Goal: Navigation & Orientation: Find specific page/section

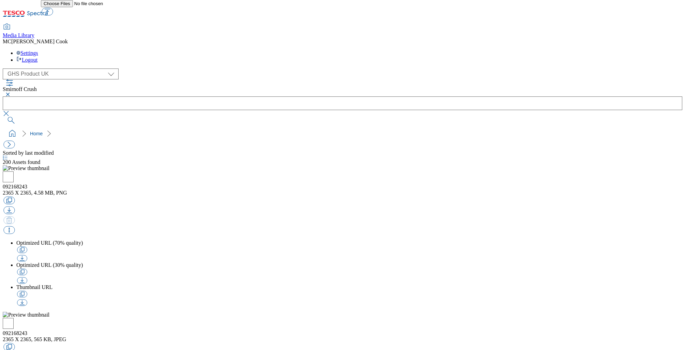
select select "flare-ghs"
click at [44, 9] on icon at bounding box center [25, 16] width 45 height 14
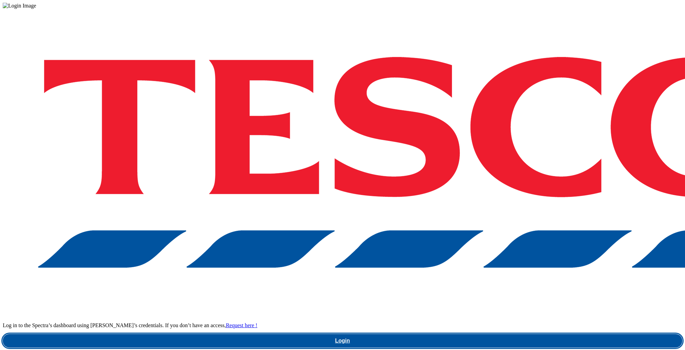
click at [469, 334] on link "Login" at bounding box center [343, 341] width 680 height 14
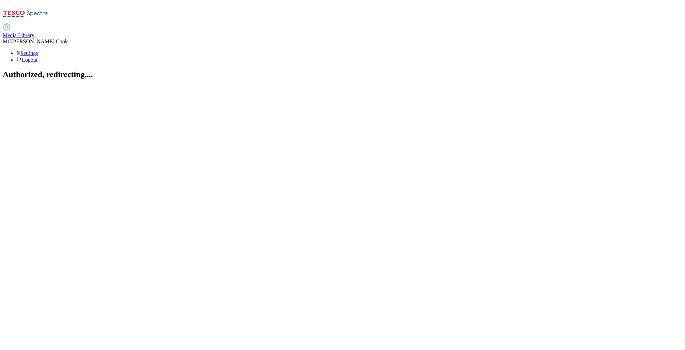
click at [34, 32] on span "Media Library" at bounding box center [19, 35] width 32 height 6
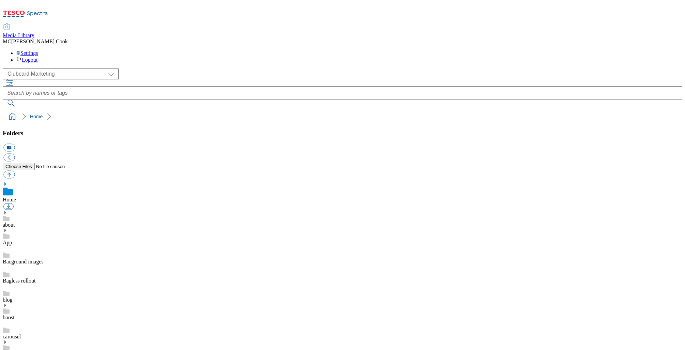
scroll to position [102, 0]
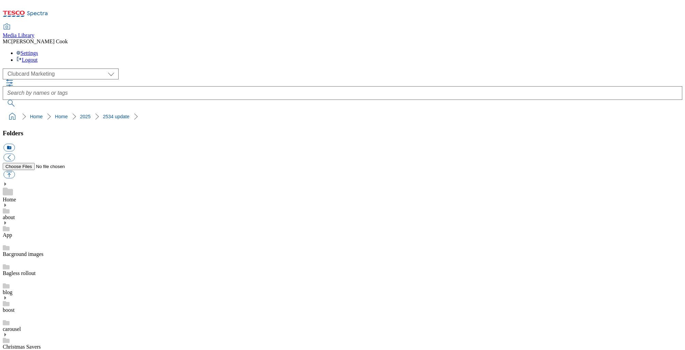
click at [30, 114] on link "Home" at bounding box center [36, 116] width 13 height 5
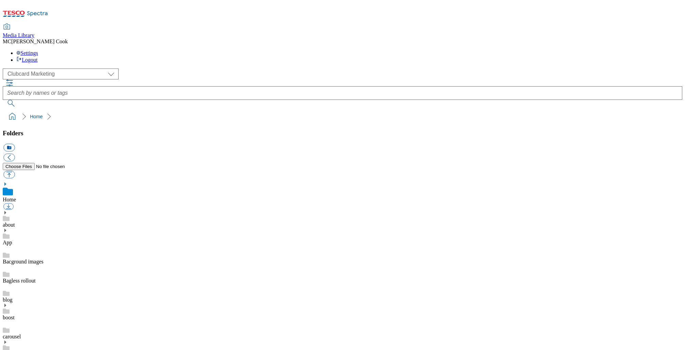
drag, startPoint x: 558, startPoint y: 334, endPoint x: 556, endPoint y: 319, distance: 15.8
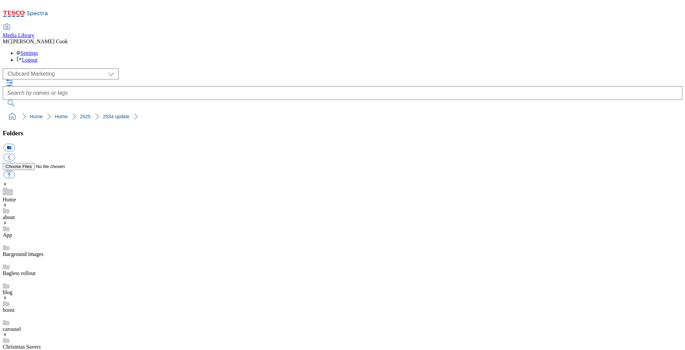
scroll to position [688, 0]
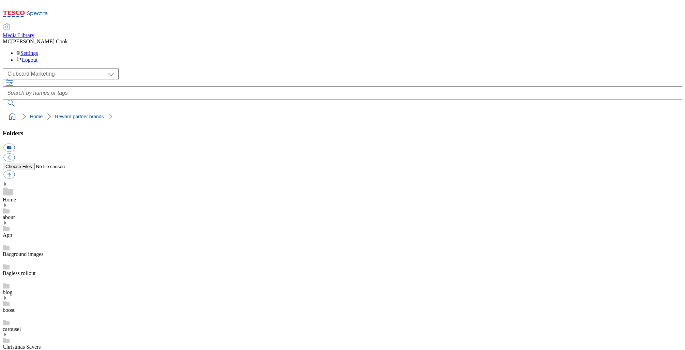
click at [16, 197] on link "Home" at bounding box center [9, 200] width 13 height 6
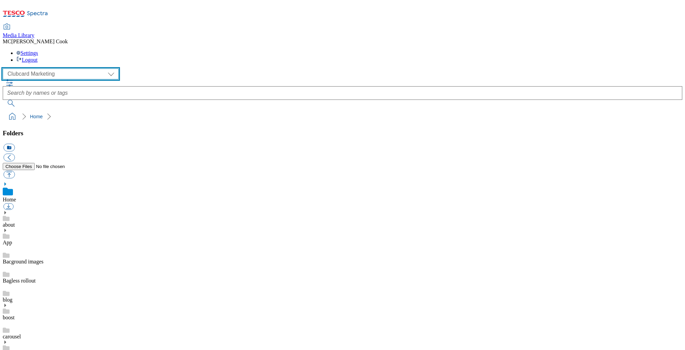
click at [31, 69] on select "Clubcard Marketing Dotcom UK Emails GHS Marketing UK GHS Product UK GHS ROI" at bounding box center [61, 74] width 116 height 11
click at [5, 69] on select "Clubcard Marketing Dotcom UK Emails GHS Marketing UK GHS Product UK GHS ROI" at bounding box center [61, 74] width 116 height 11
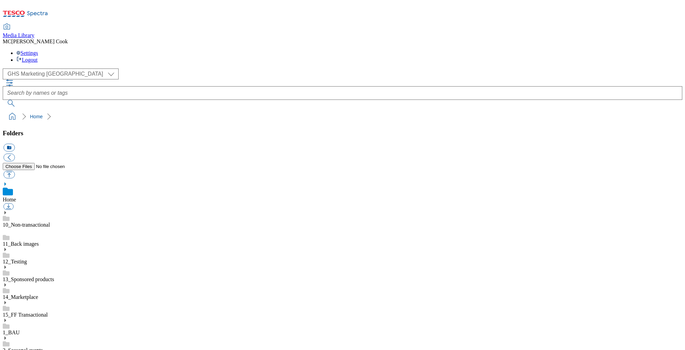
click at [20, 330] on link "1_BAU" at bounding box center [11, 333] width 17 height 6
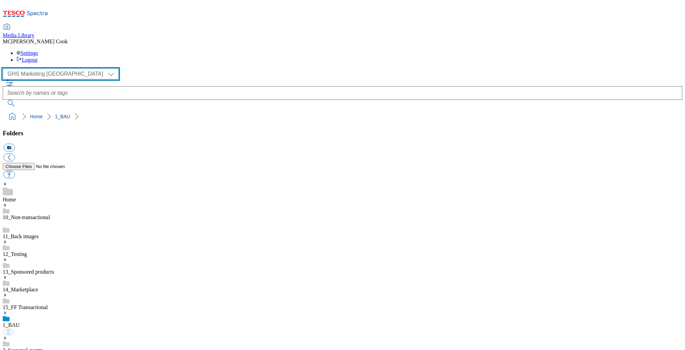
click at [49, 69] on select "Clubcard Marketing Dotcom UK Emails GHS Marketing UK GHS Product UK GHS ROI" at bounding box center [61, 74] width 116 height 11
select select "flare-clubcard-mktg"
click at [5, 69] on select "Clubcard Marketing Dotcom UK Emails GHS Marketing UK GHS Product UK GHS ROI" at bounding box center [61, 74] width 116 height 11
